Goal: Task Accomplishment & Management: Use online tool/utility

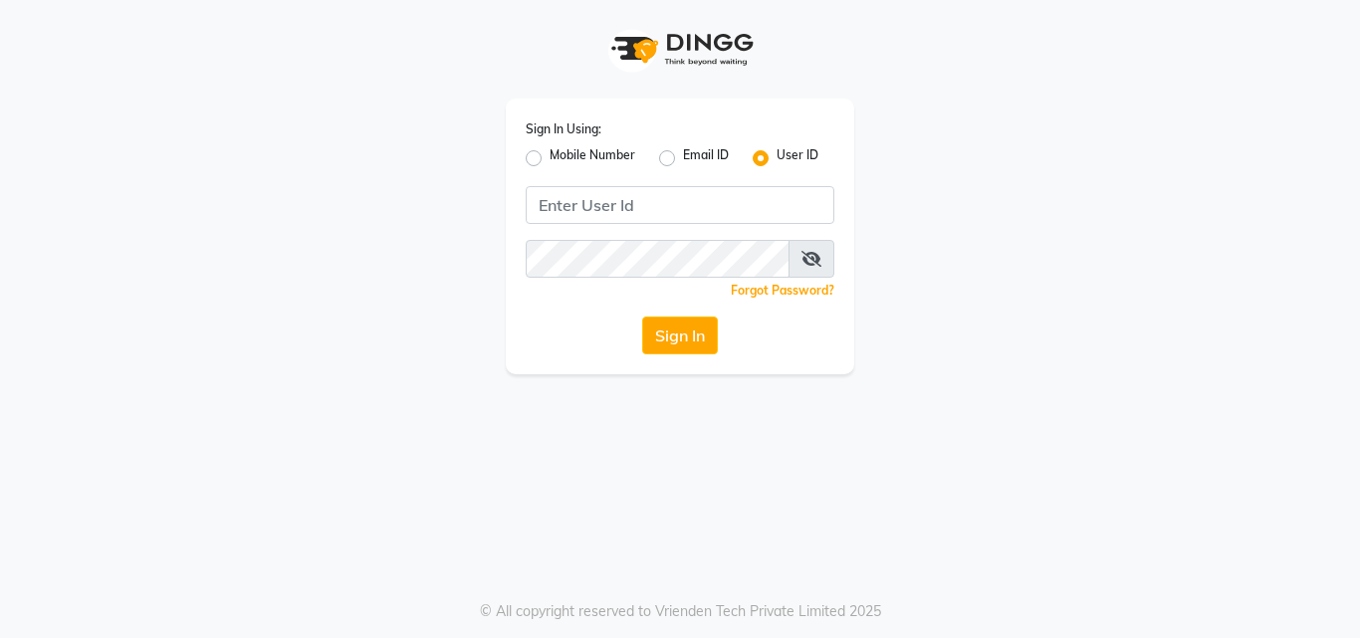
click at [642, 204] on input "Username" at bounding box center [680, 205] width 309 height 38
type input "nume123"
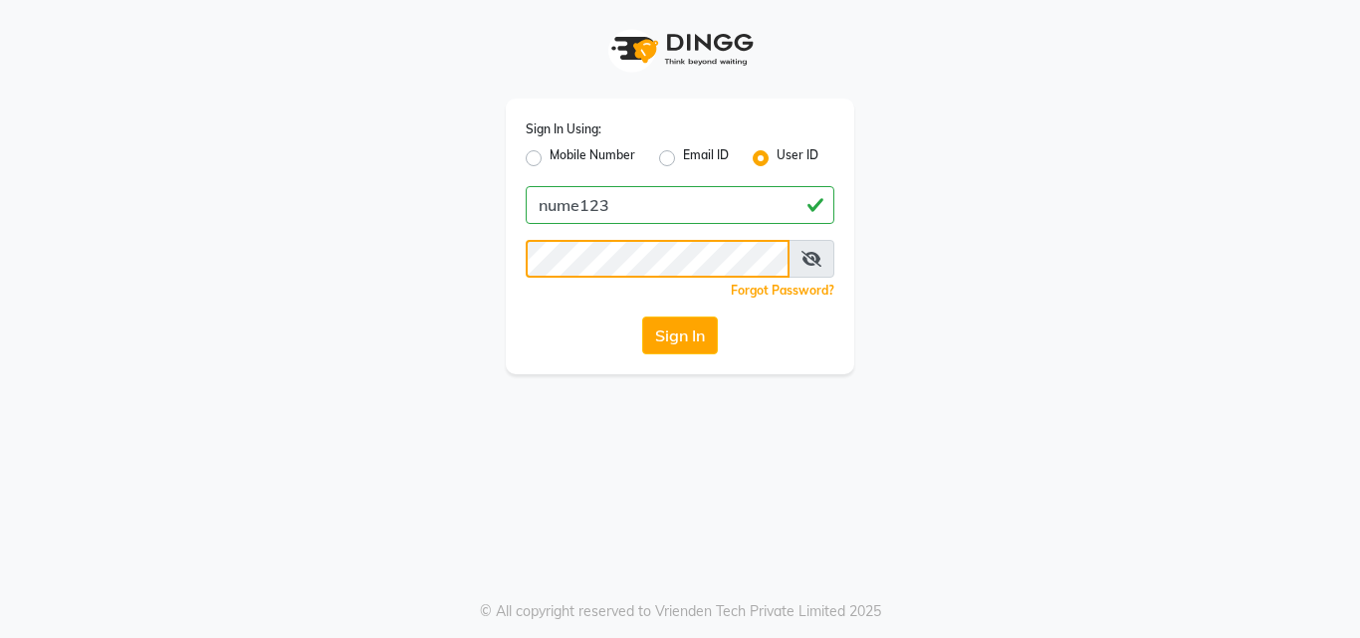
click at [642, 317] on button "Sign In" at bounding box center [680, 336] width 76 height 38
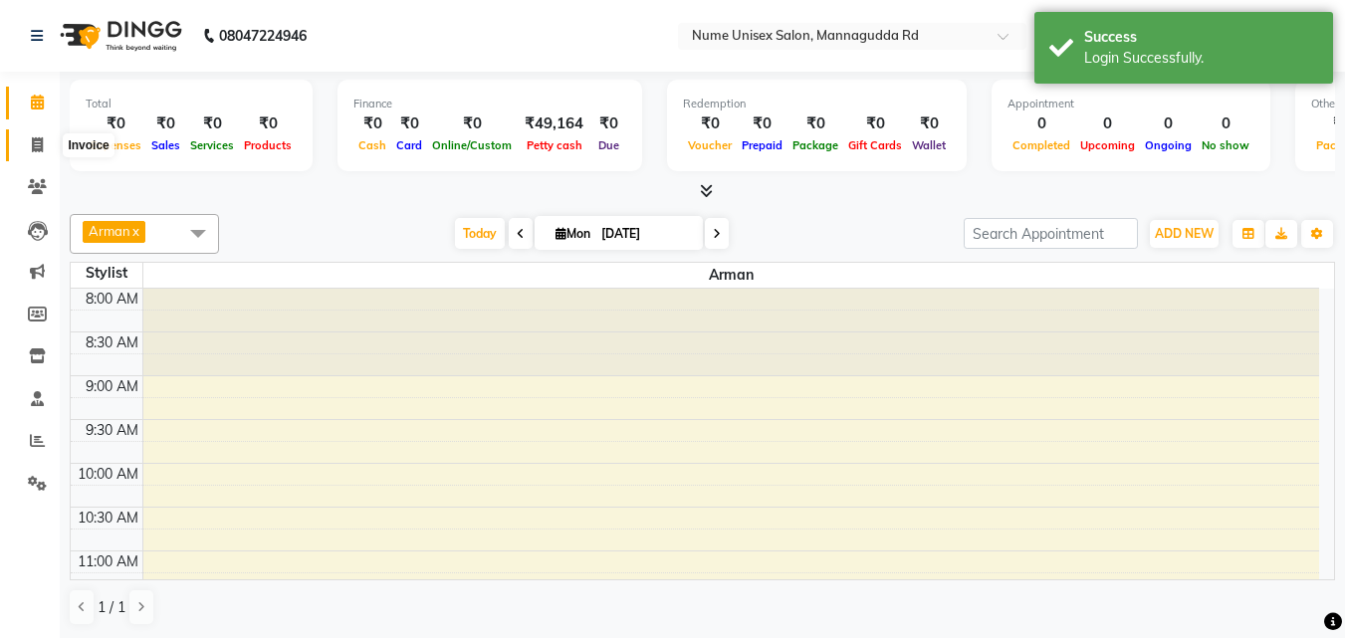
click at [36, 145] on icon at bounding box center [37, 144] width 11 height 15
select select "7047"
select select "service"
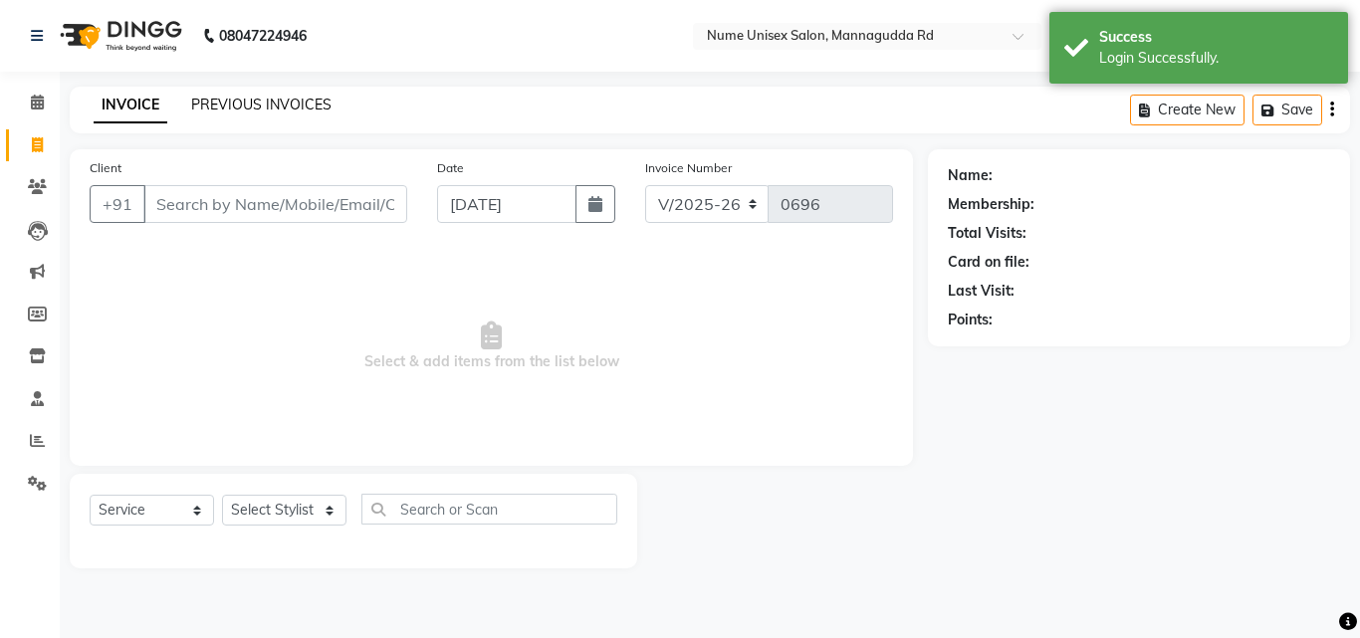
click at [260, 102] on link "PREVIOUS INVOICES" at bounding box center [261, 105] width 140 height 18
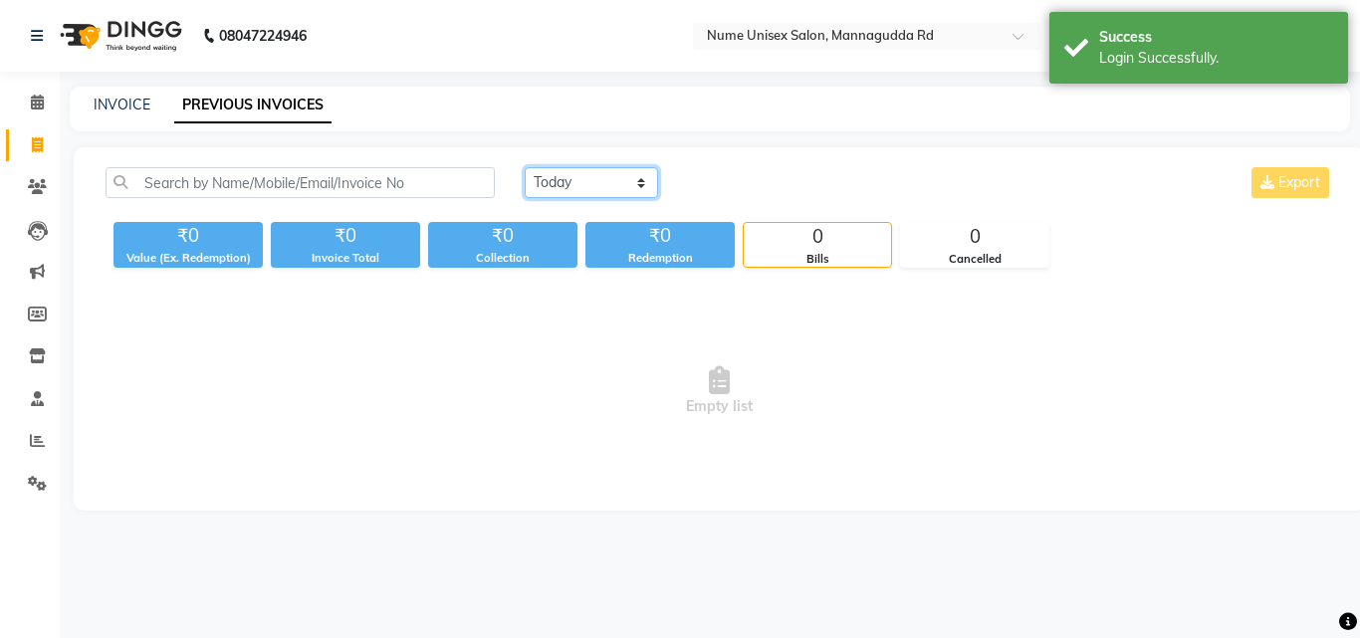
click at [639, 183] on select "[DATE] [DATE] Custom Range" at bounding box center [591, 182] width 133 height 31
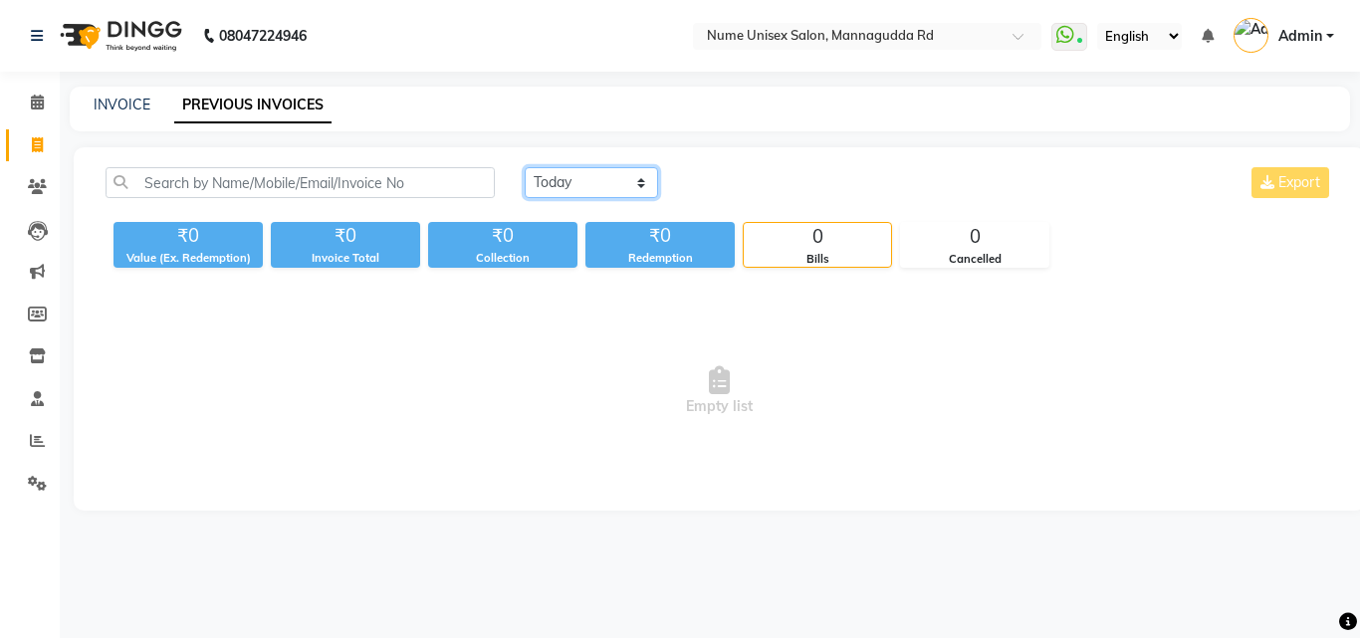
click at [525, 167] on select "[DATE] [DATE] Custom Range" at bounding box center [591, 182] width 133 height 31
click at [641, 188] on select "[DATE] [DATE] Custom Range" at bounding box center [591, 182] width 133 height 31
select select "range"
click at [525, 167] on select "[DATE] [DATE] Custom Range" at bounding box center [591, 182] width 133 height 31
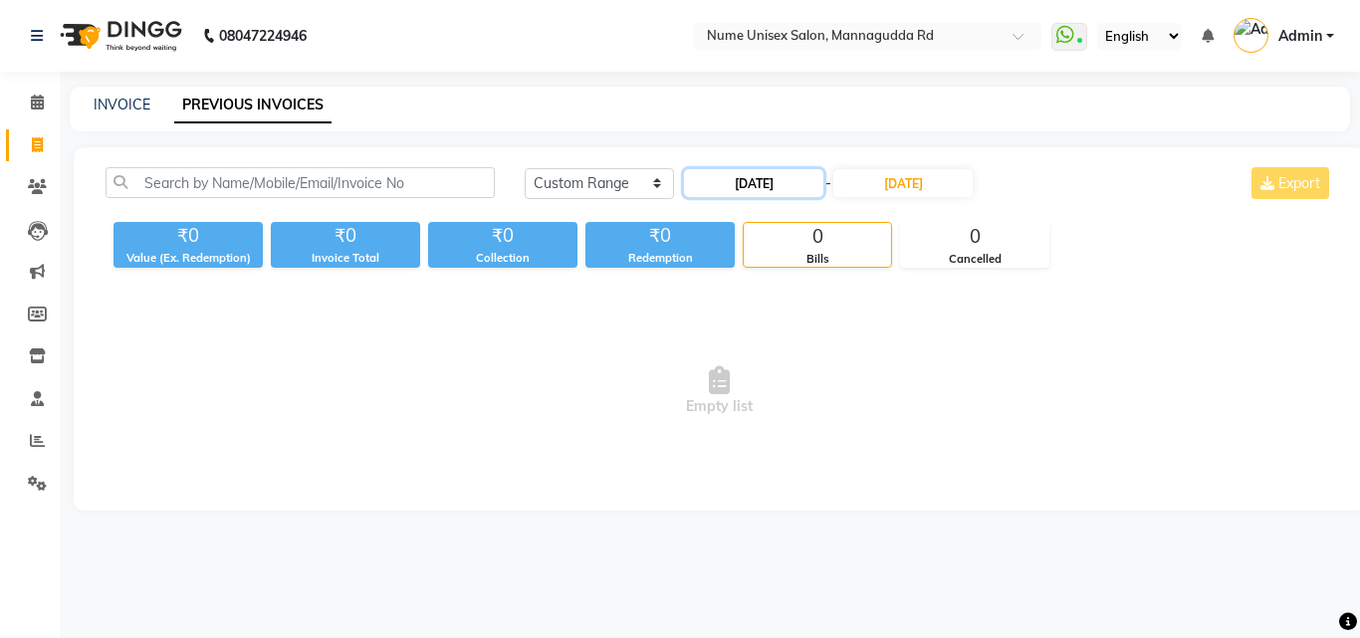
click at [812, 179] on input "[DATE]" at bounding box center [753, 183] width 139 height 28
select select "9"
select select "2025"
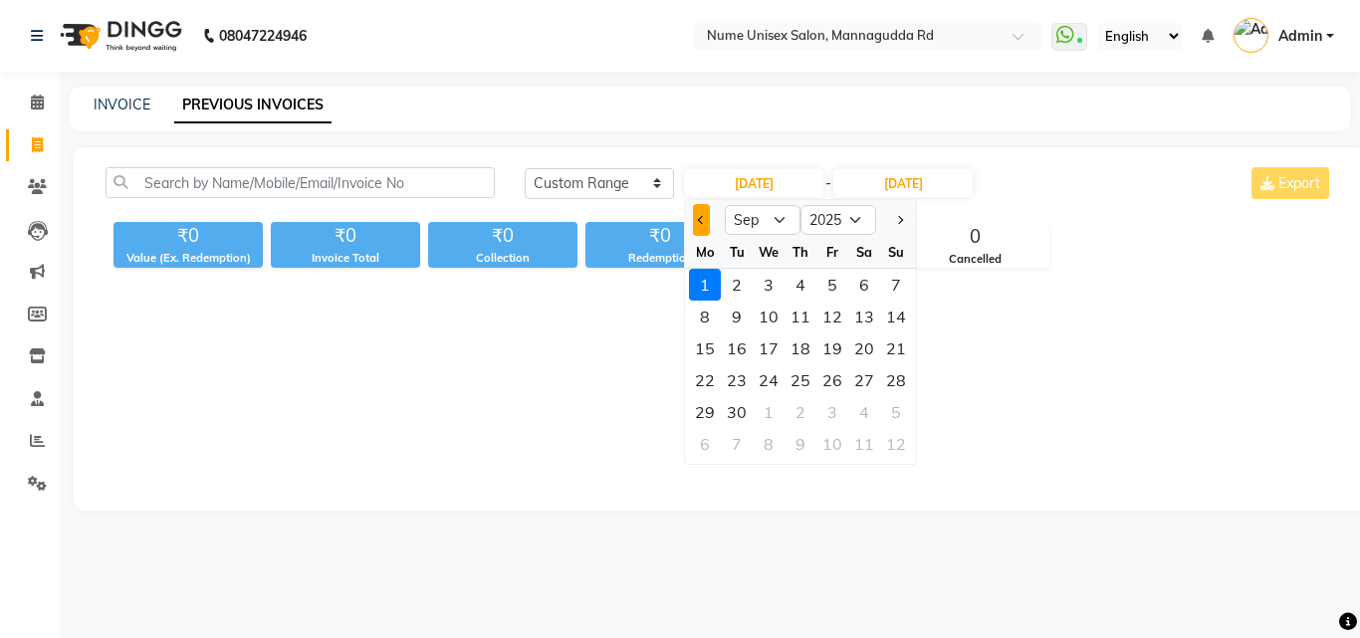
click at [698, 218] on span "Previous month" at bounding box center [702, 220] width 8 height 8
select select "8"
click at [831, 285] on div "1" at bounding box center [832, 285] width 32 height 32
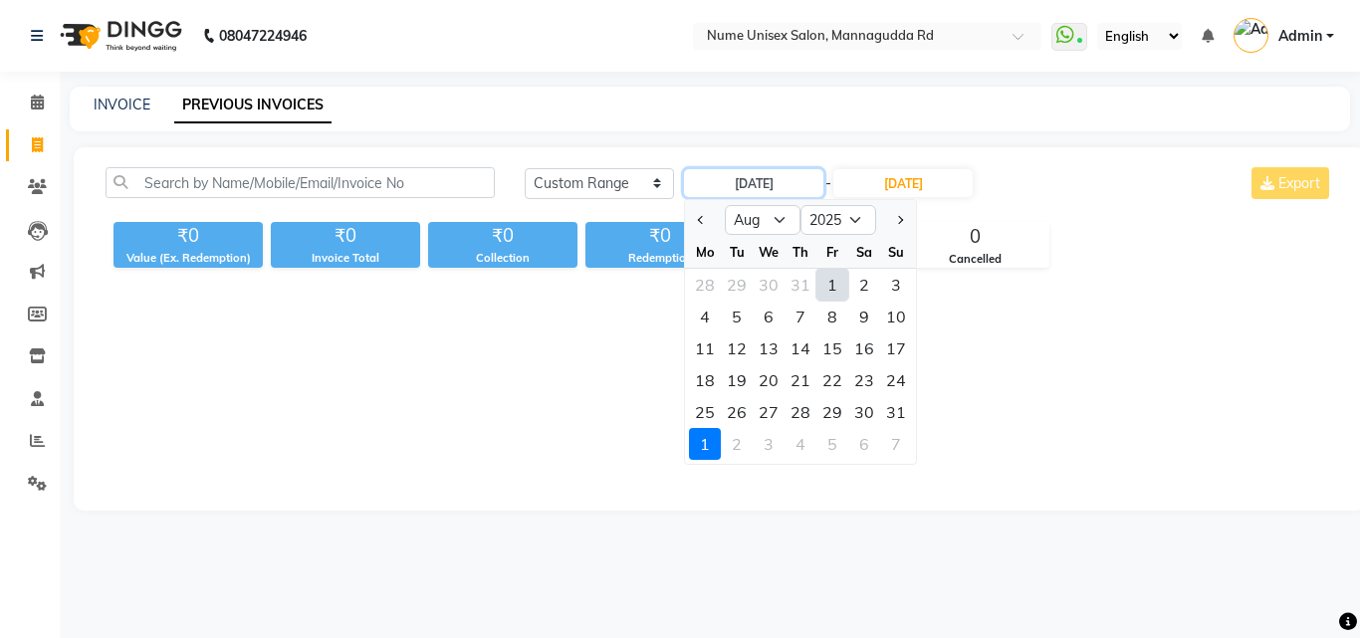
type input "[DATE]"
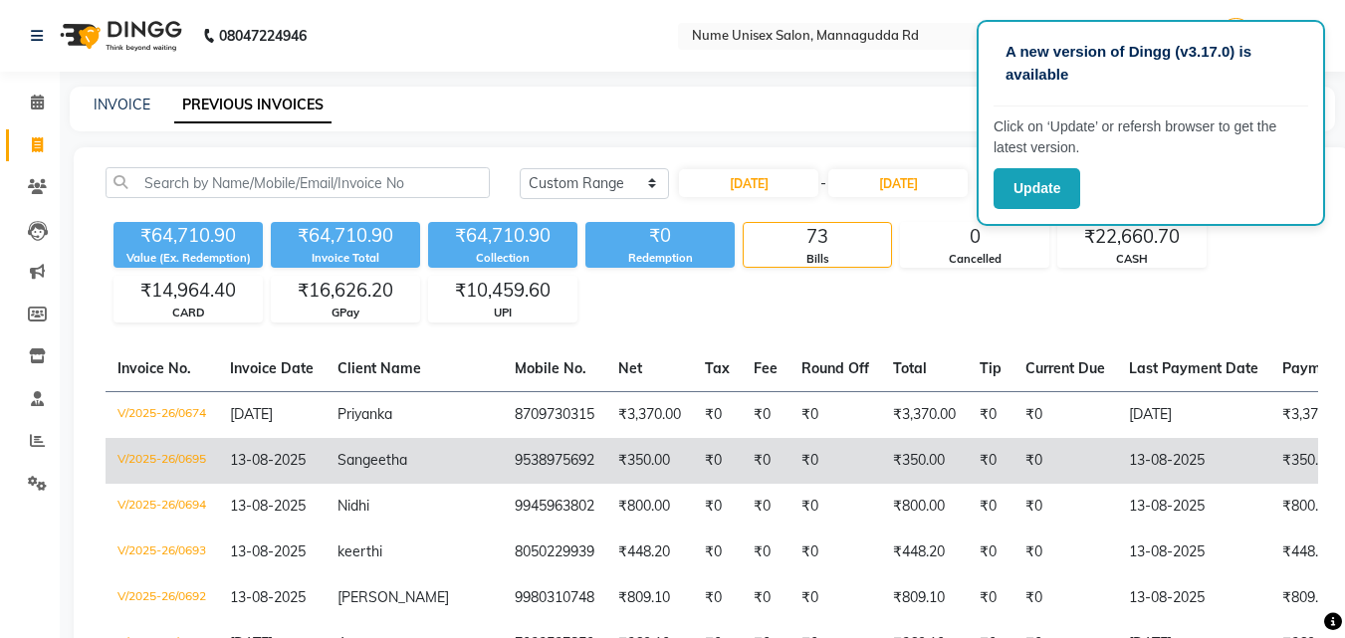
click at [177, 459] on td "V/2025-26/0695" at bounding box center [162, 461] width 113 height 46
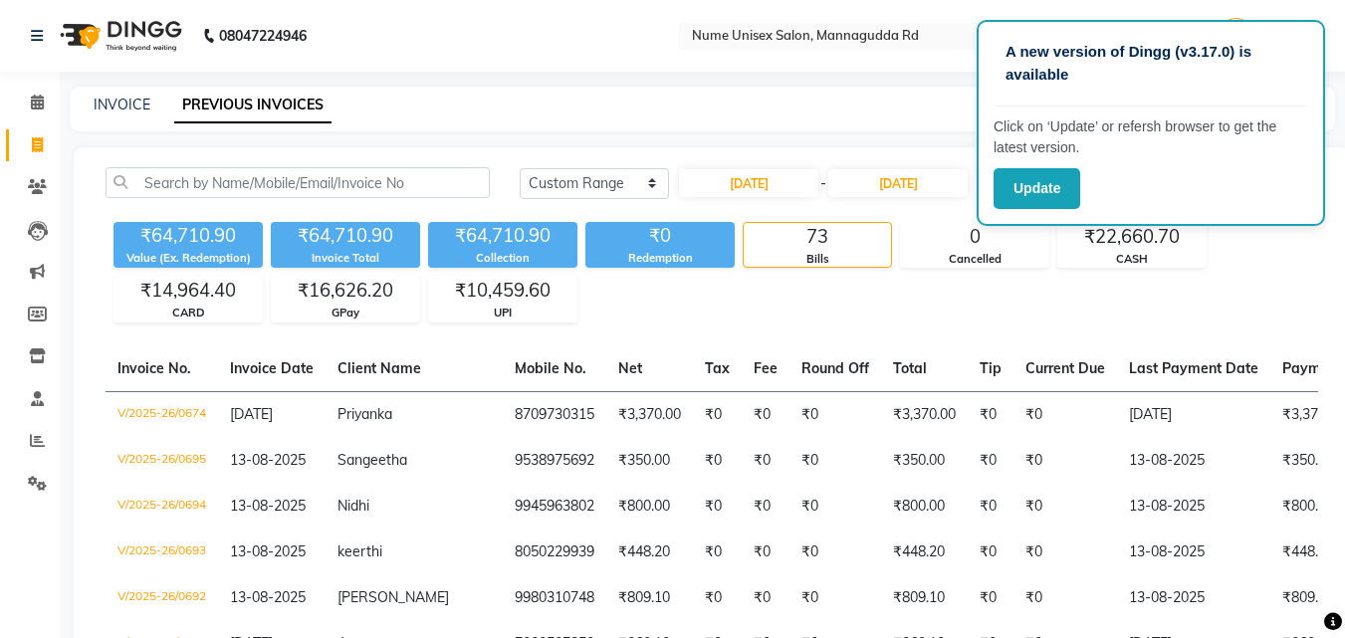
click at [144, 105] on link "INVOICE" at bounding box center [122, 105] width 57 height 18
select select "service"
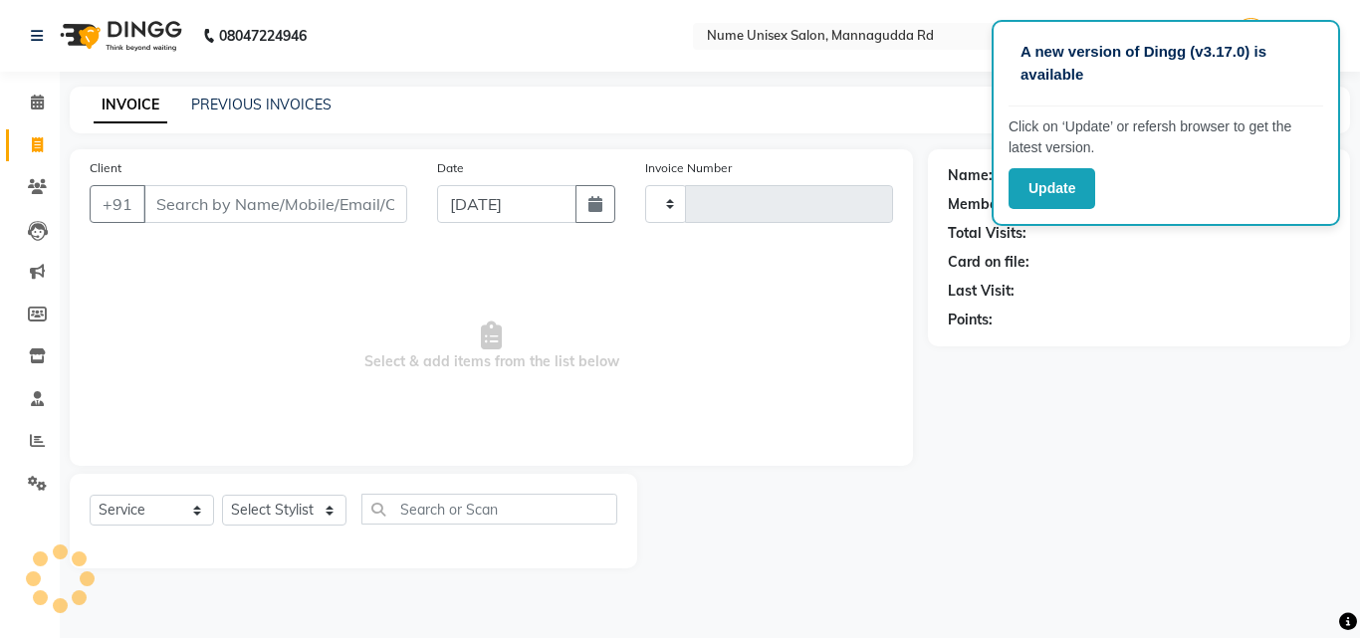
type input "0696"
select select "7047"
click at [343, 204] on input "Client" at bounding box center [275, 204] width 264 height 38
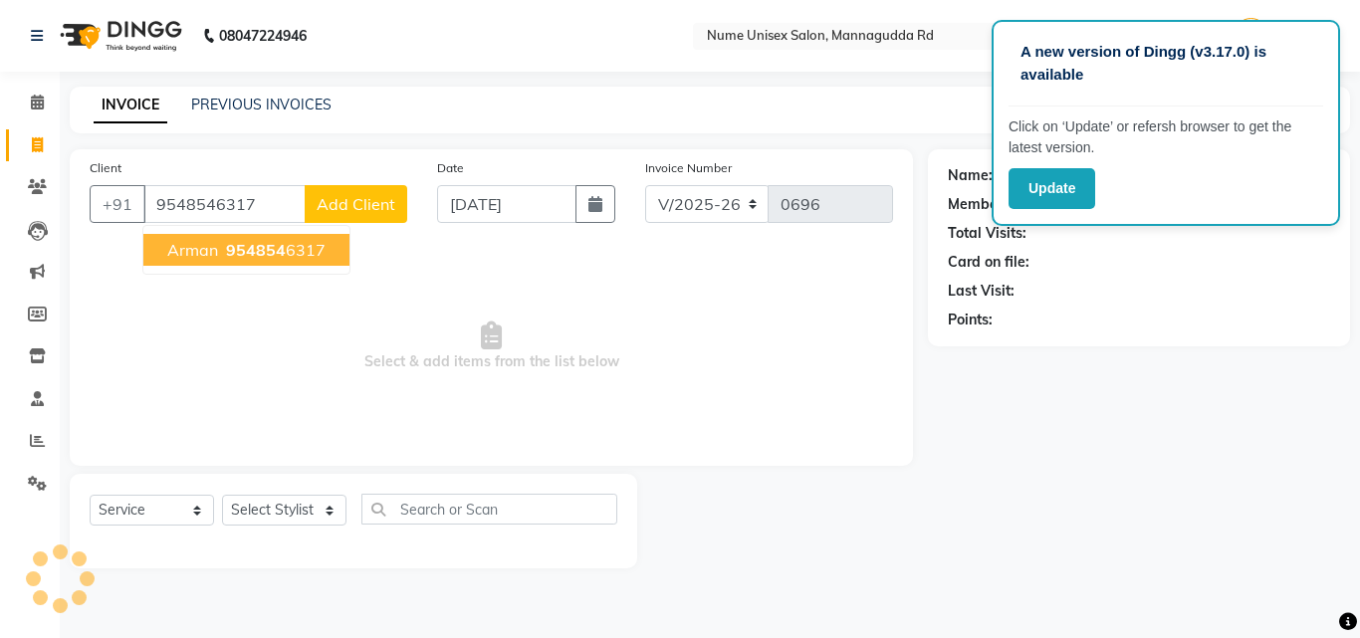
type input "9548546317"
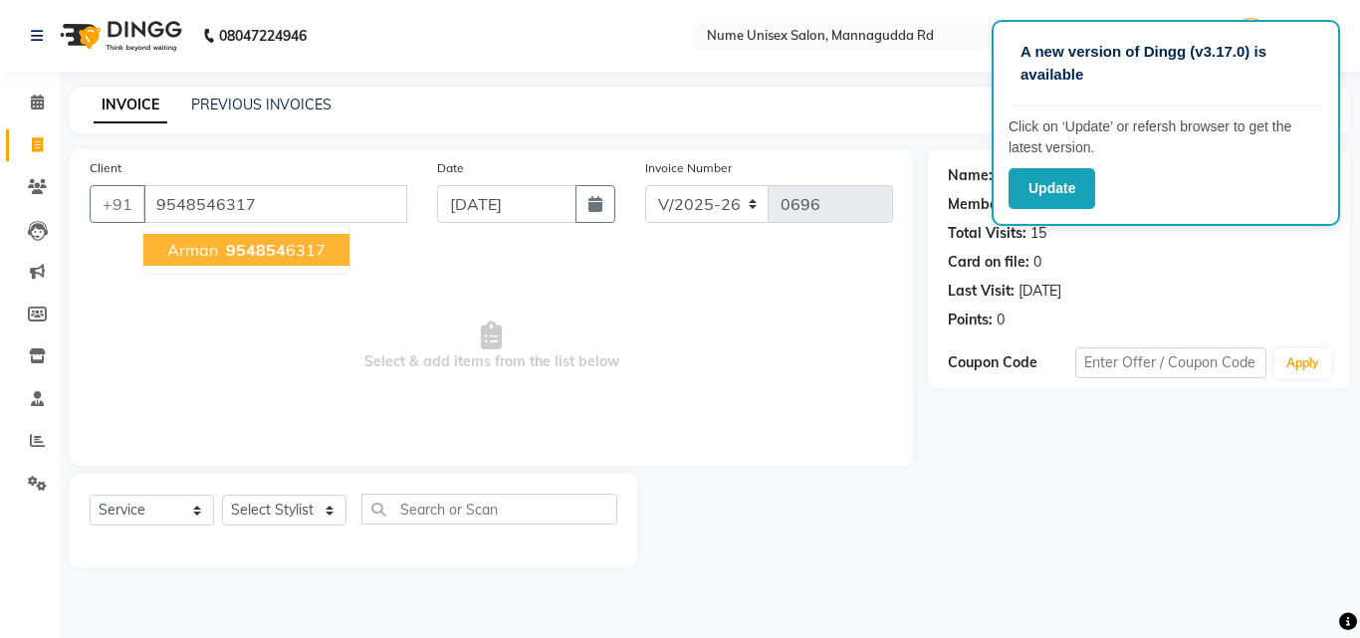
click at [241, 251] on span "954854" at bounding box center [256, 250] width 60 height 20
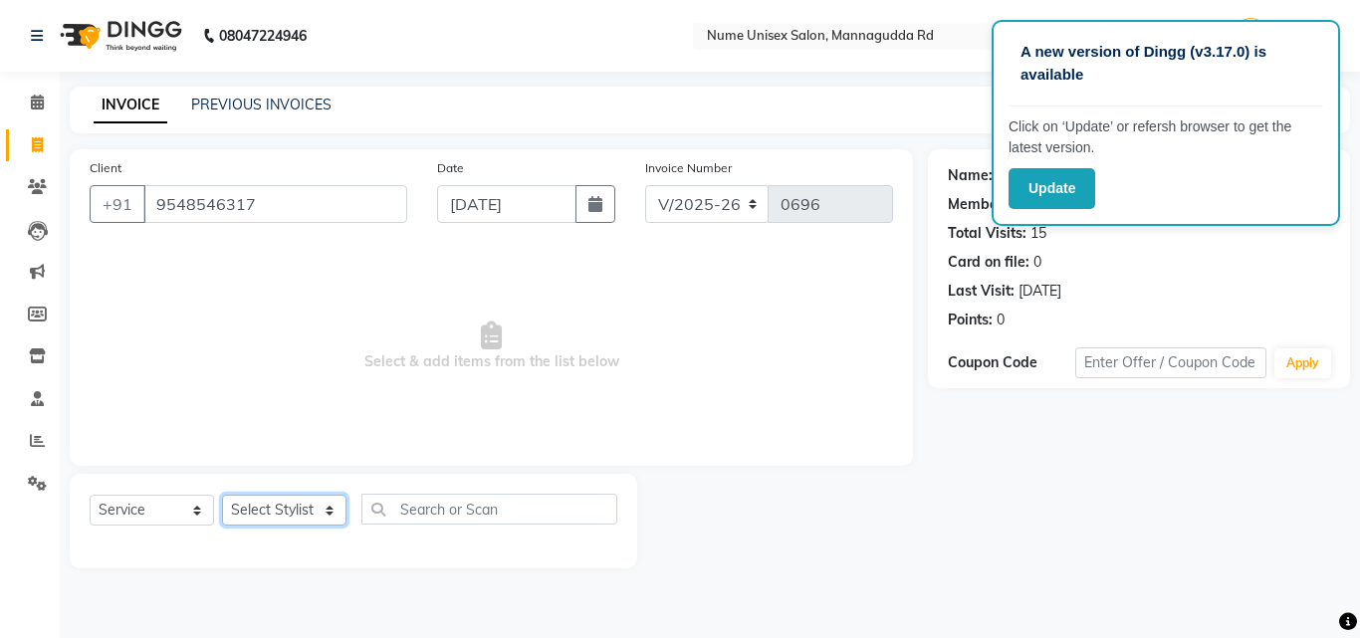
click at [330, 512] on select "Select Stylist Admin Arman Deepa Mangar Jayashree S Lisha Patel Mohd Muzahir Al…" at bounding box center [284, 510] width 124 height 31
select select "70403"
click at [222, 495] on select "Select Stylist Admin Arman Deepa Mangar Jayashree S Lisha Patel Mohd Muzahir Al…" at bounding box center [284, 510] width 124 height 31
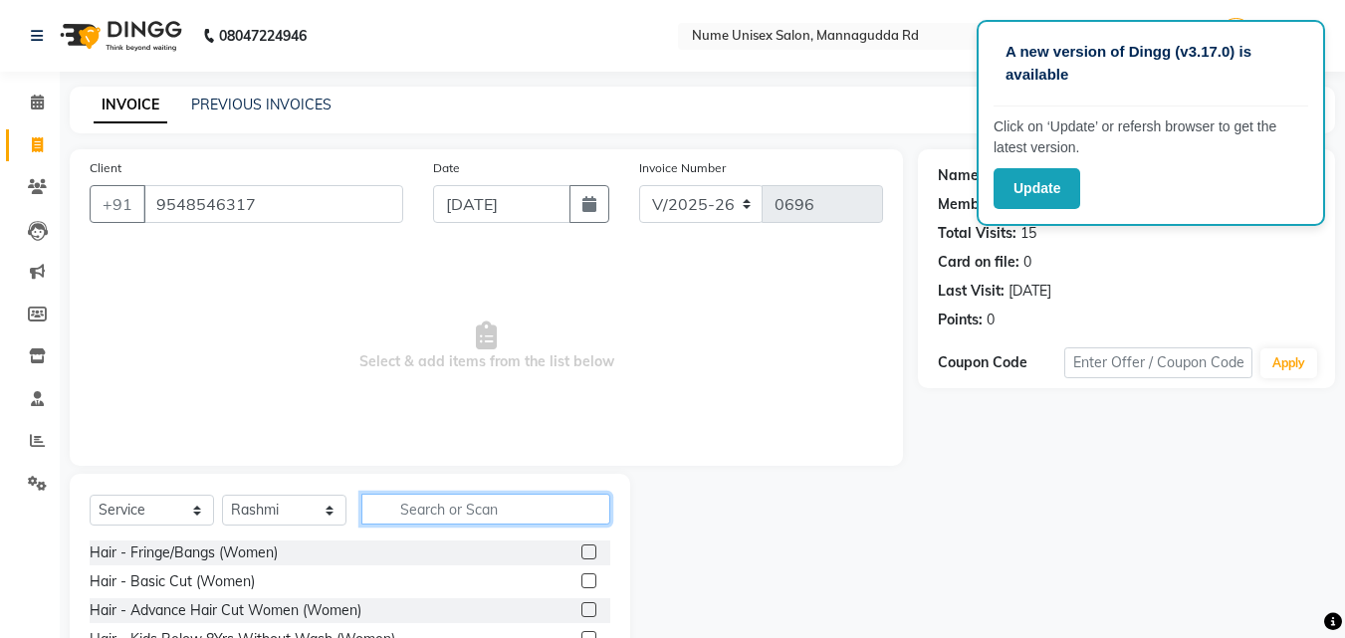
click at [567, 504] on input "text" at bounding box center [485, 509] width 249 height 31
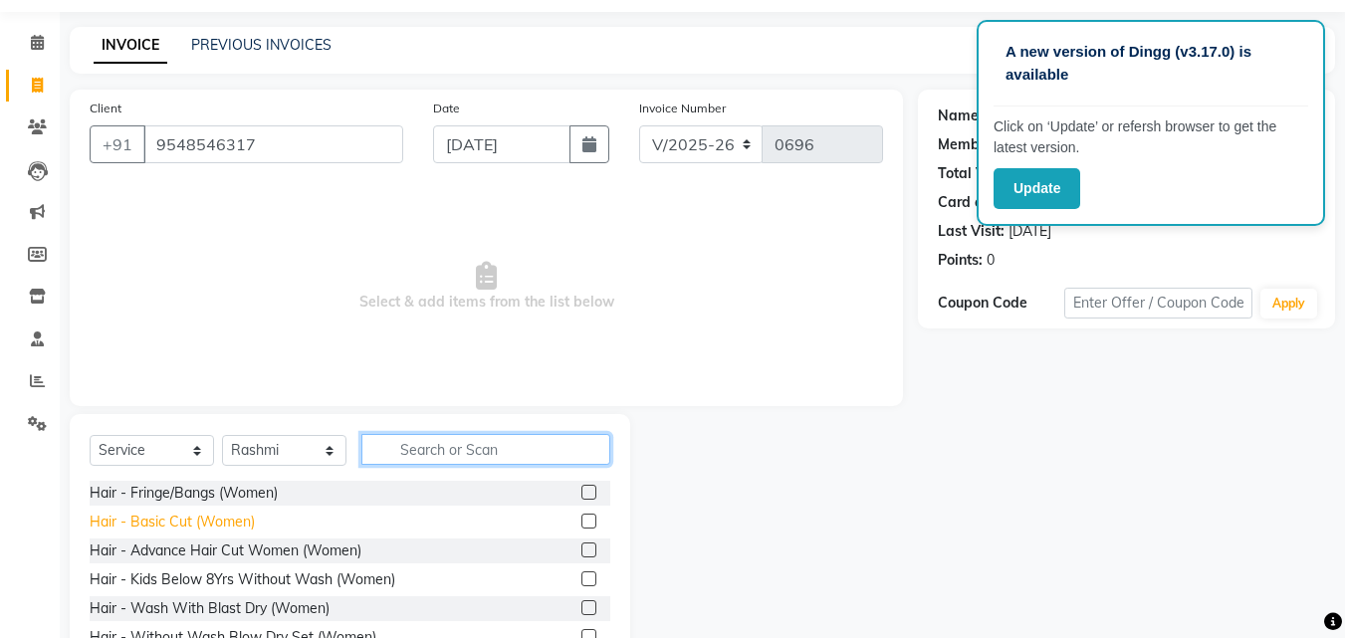
scroll to position [100, 0]
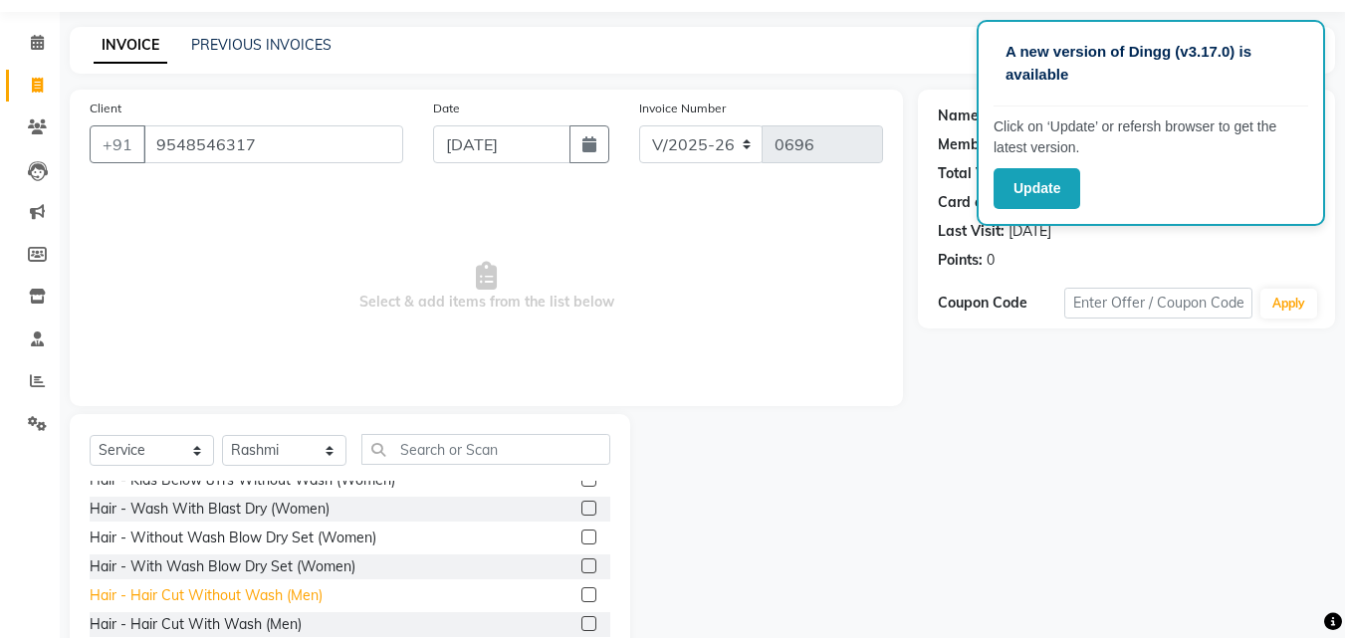
click at [251, 601] on div "Hair - Hair Cut Without Wash (Men)" at bounding box center [206, 595] width 233 height 21
checkbox input "false"
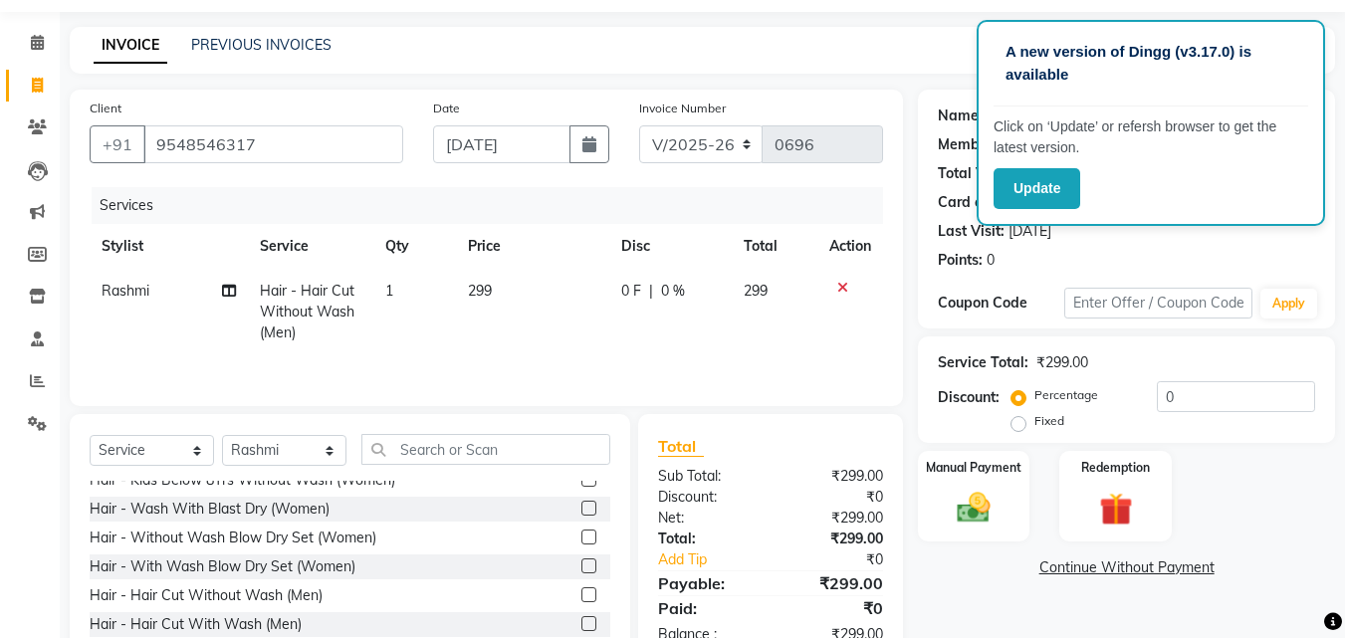
scroll to position [159, 0]
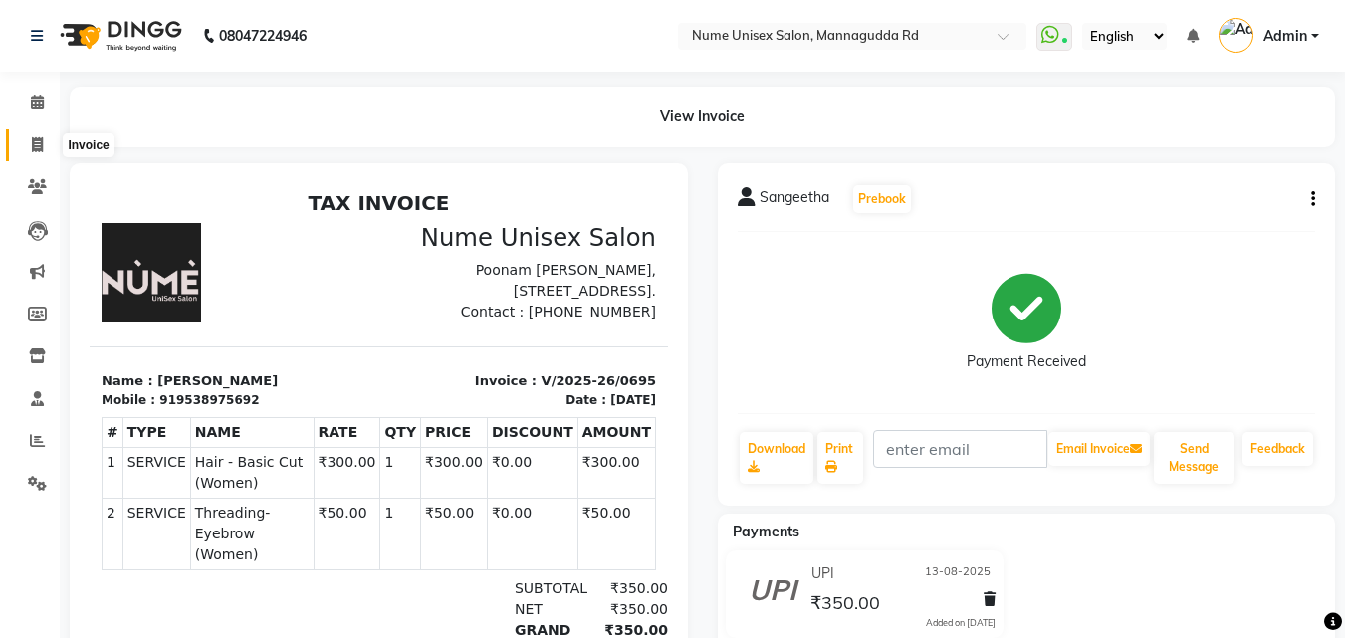
click at [35, 143] on icon at bounding box center [37, 144] width 11 height 15
select select "service"
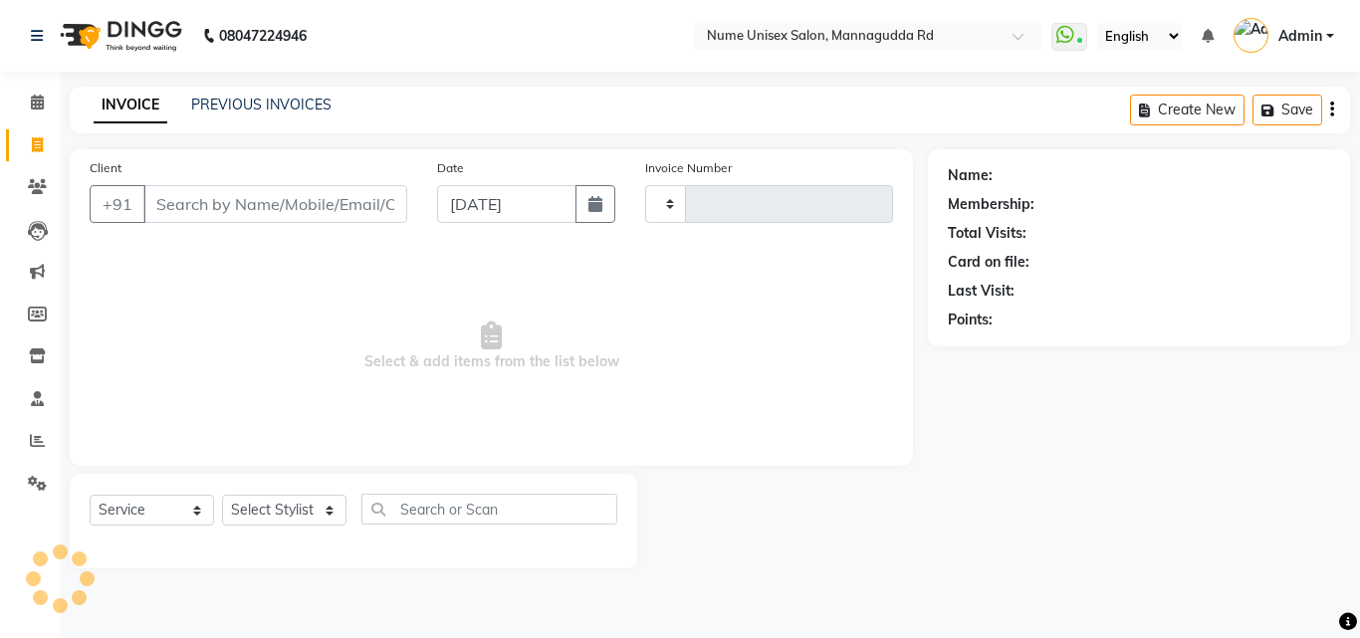
type input "0696"
select select "7047"
click at [239, 193] on input "Client" at bounding box center [275, 204] width 264 height 38
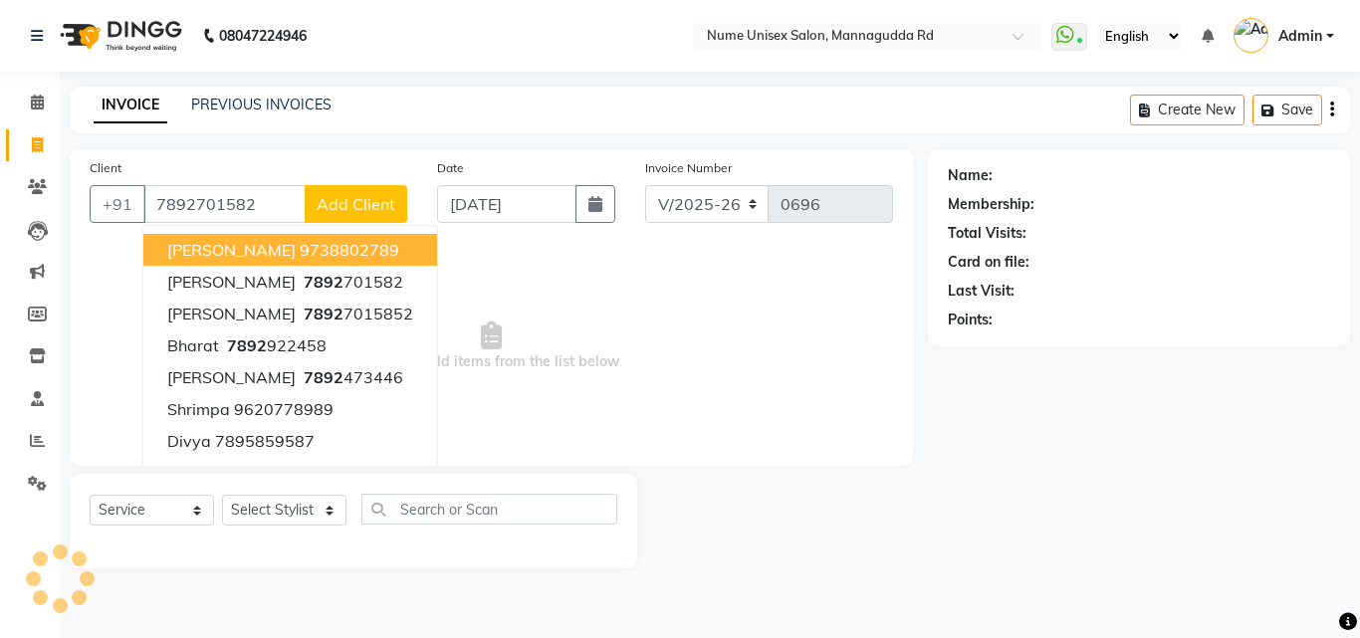
type input "7892701582"
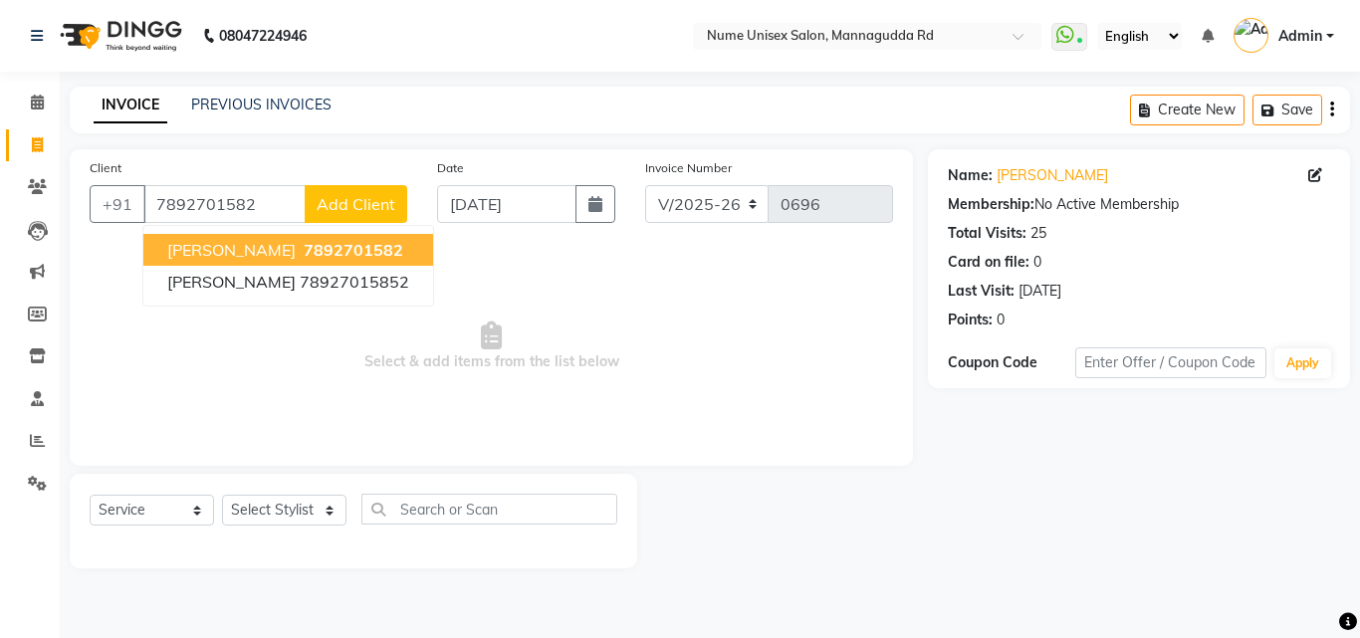
click at [300, 261] on button "[PERSON_NAME] 7892701582" at bounding box center [288, 250] width 290 height 32
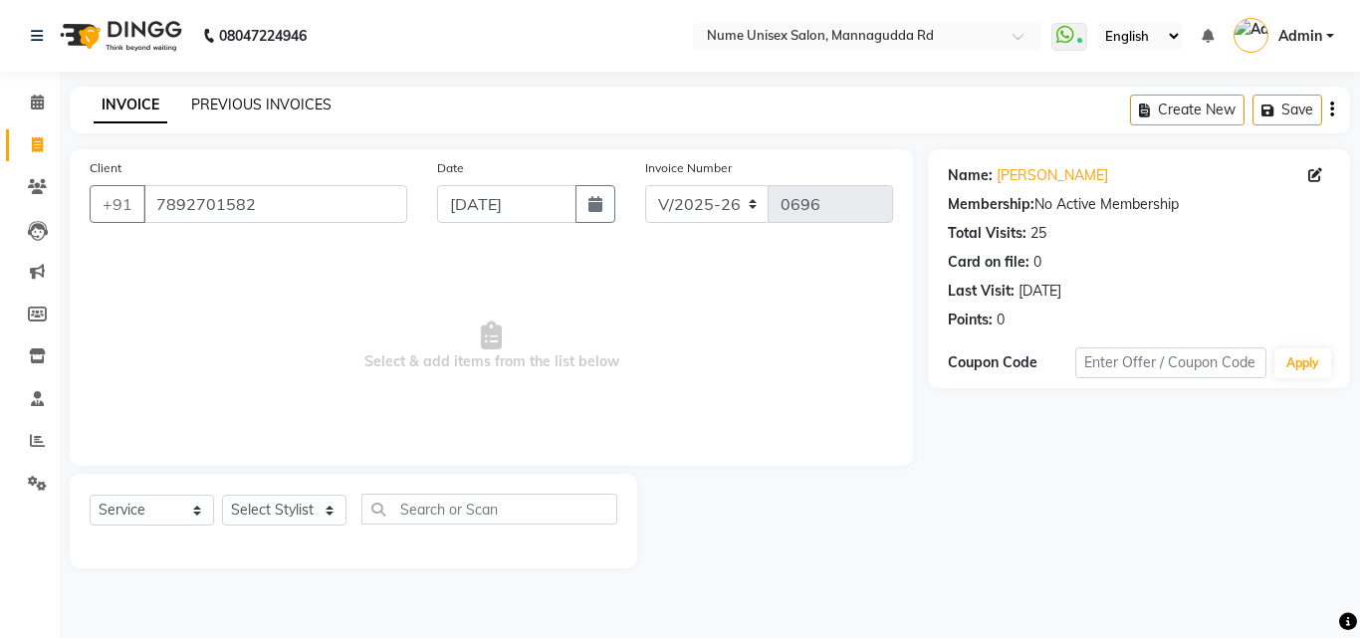
click at [284, 96] on link "PREVIOUS INVOICES" at bounding box center [261, 105] width 140 height 18
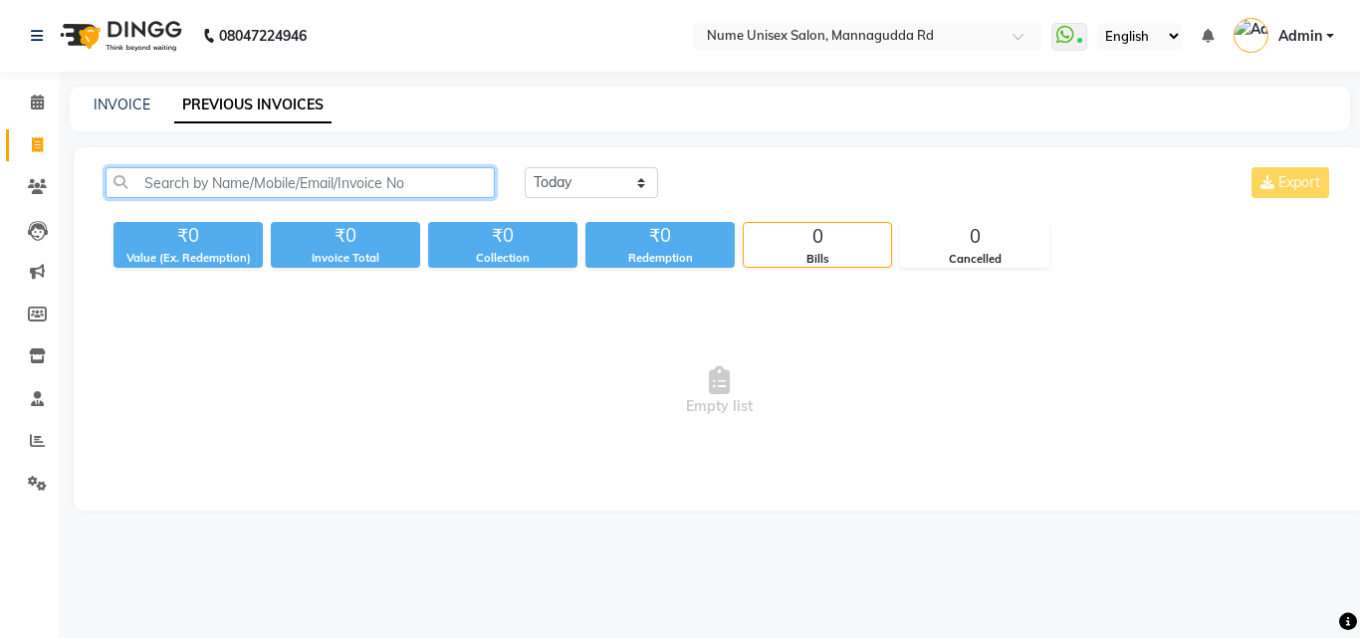
click at [373, 184] on input "text" at bounding box center [300, 182] width 389 height 31
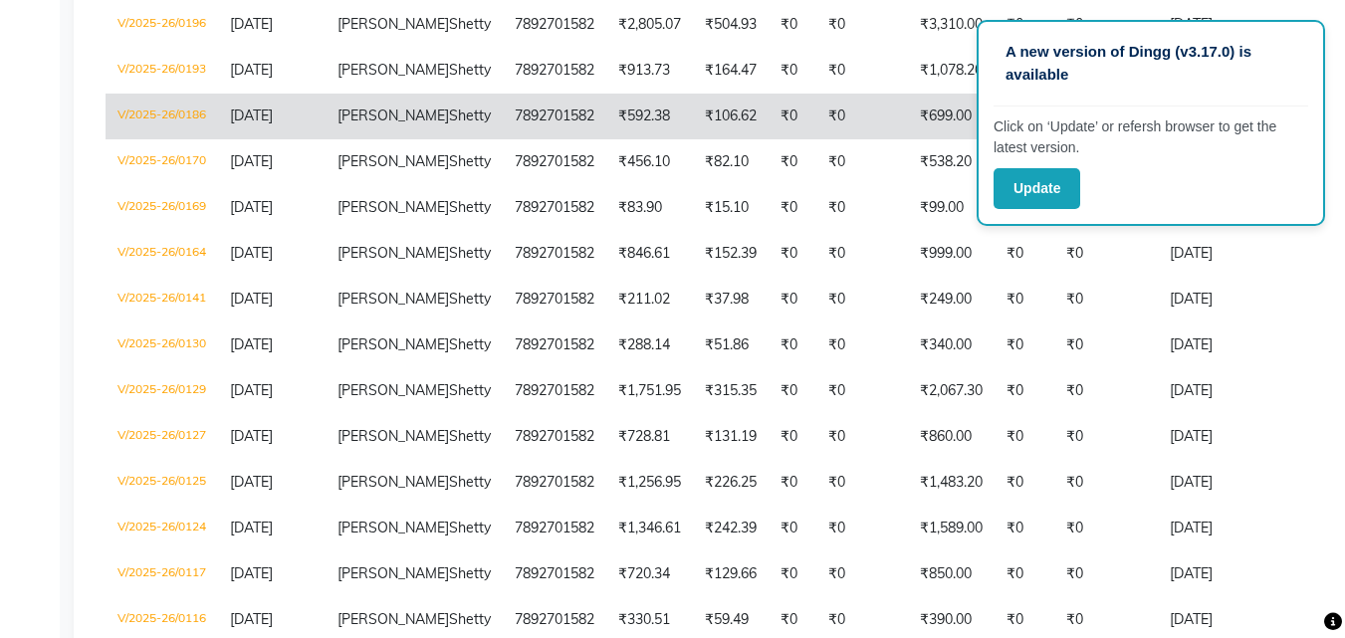
scroll to position [697, 0]
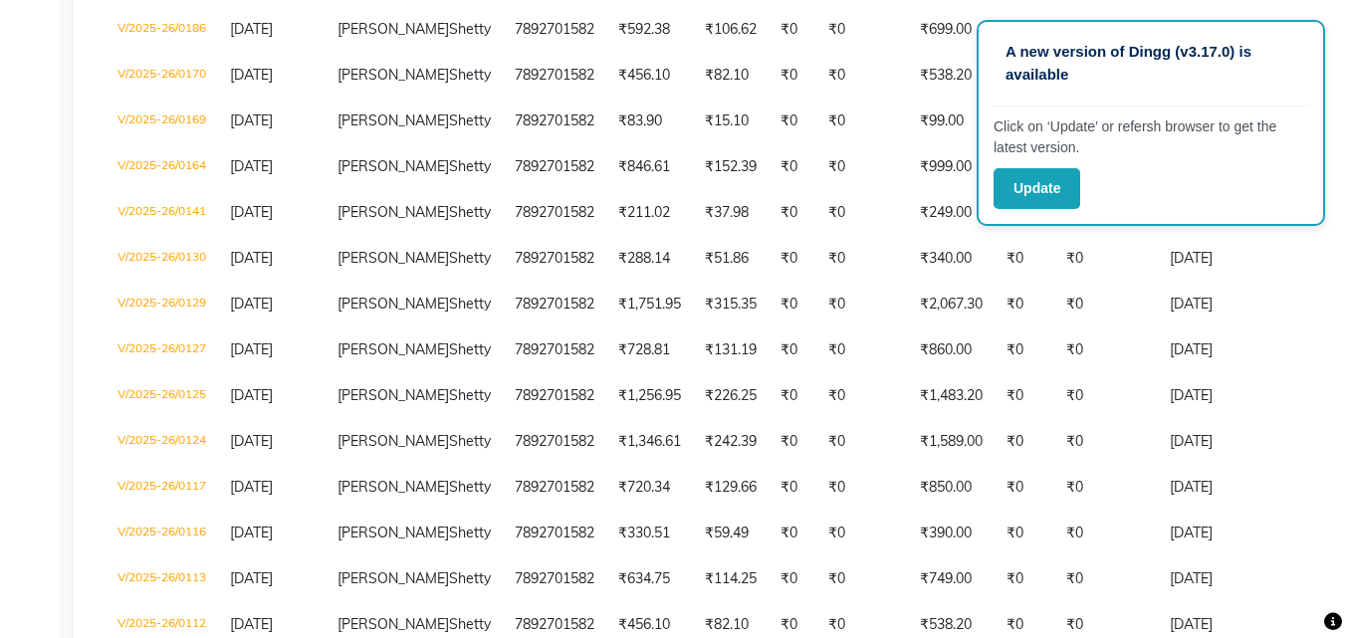
type input "7892701582"
